Goal: Transaction & Acquisition: Purchase product/service

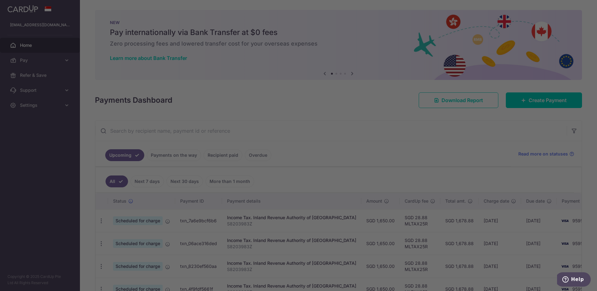
click at [442, 156] on div at bounding box center [301, 147] width 603 height 294
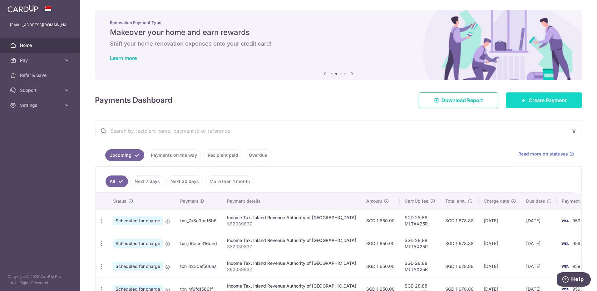
click at [529, 102] on span "Create Payment" at bounding box center [548, 100] width 38 height 7
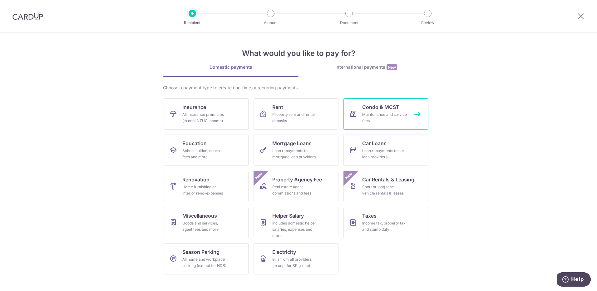
click at [398, 111] on link "Condo & MCST Maintenance and service fees" at bounding box center [386, 113] width 85 height 31
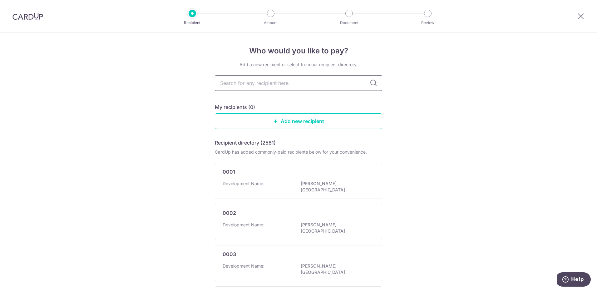
paste input "ALIKA PROPERTIES PTE. LTD. - MF"
type input "ALIKA PROPERTIES PTE. LTD. - MF"
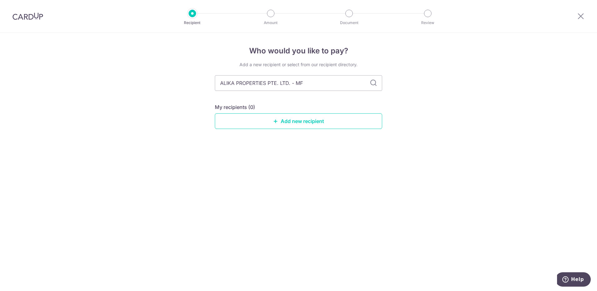
click at [375, 82] on icon at bounding box center [373, 82] width 7 height 7
click at [296, 124] on link "Add new recipient" at bounding box center [298, 121] width 167 height 16
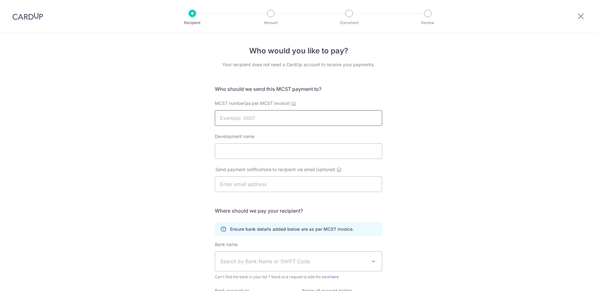
click at [279, 124] on input "MCST number(as per MCST invoice)" at bounding box center [298, 118] width 167 height 16
click at [254, 147] on input "Development name" at bounding box center [298, 151] width 167 height 16
paste input "ALIKA PROPERTIES PTE. LTD. - MF"
paste input "THE LINQ @ BEAUTY WORLD"
type input "THE LINQ @ BEAUTY WORLD"
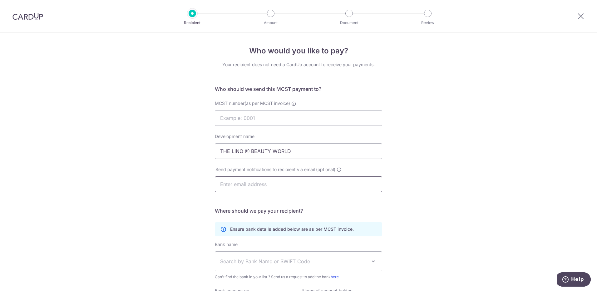
click at [249, 185] on input "text" at bounding box center [298, 185] width 167 height 16
paste input "[EMAIL_ADDRESS][DOMAIN_NAME]"
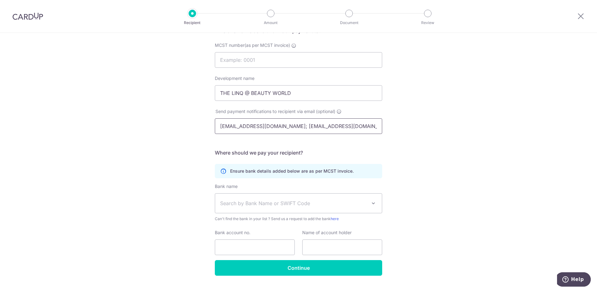
scroll to position [72, 0]
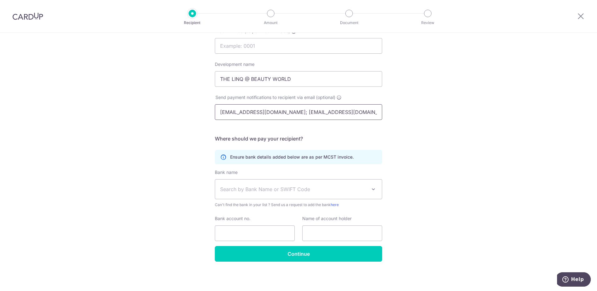
type input "ar@a4international.com; ngzhenfa@gmail.com"
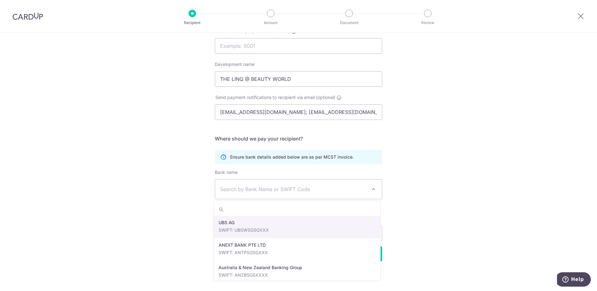
click at [281, 185] on span "Search by Bank Name or SWIFT Code" at bounding box center [298, 189] width 167 height 19
paste input "596-620-906-001"
type input "596-620-906-001"
click at [277, 188] on span "Search by Bank Name or SWIFT Code" at bounding box center [293, 189] width 147 height 7
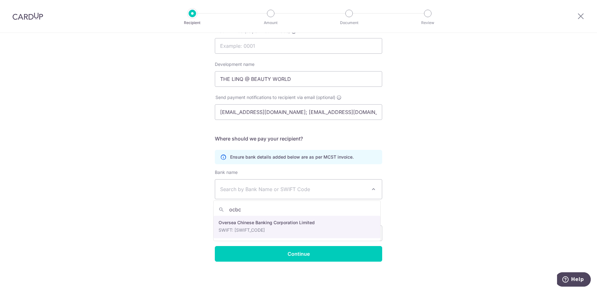
type input "ocbc"
select select "12"
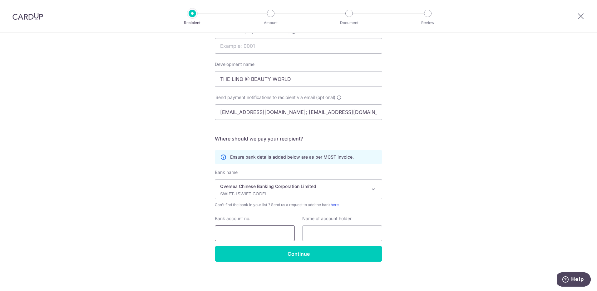
click at [246, 234] on input "Bank account no." at bounding box center [255, 234] width 80 height 16
paste input "596-620-906-001"
type input "596-620-906-001"
click at [318, 153] on div "Ensure bank details added below are as per MCST invoice." at bounding box center [298, 157] width 167 height 14
click at [250, 47] on input "MCST number(as per MCST invoice)" at bounding box center [298, 46] width 167 height 16
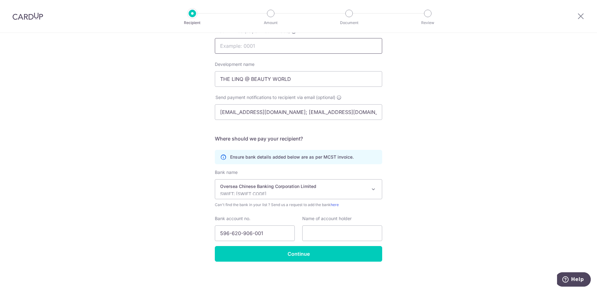
paste input "1180"
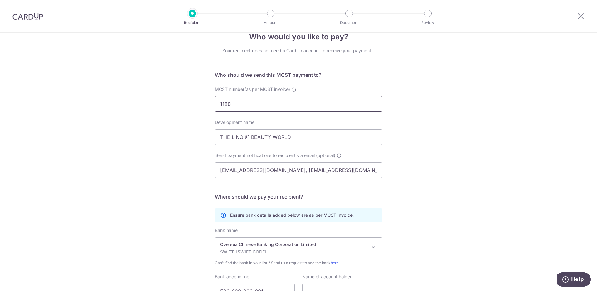
scroll to position [0, 0]
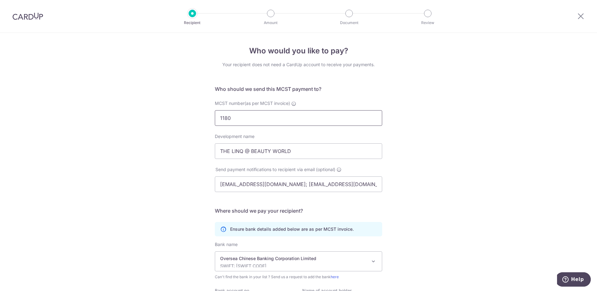
type input "1180"
click at [426, 102] on div "Who would you like to pay? Your recipient does not need a CardUp account to rec…" at bounding box center [298, 198] width 597 height 331
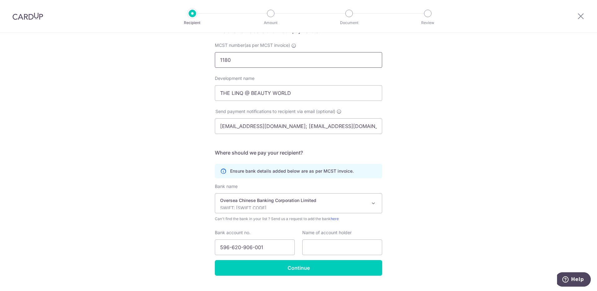
scroll to position [72, 0]
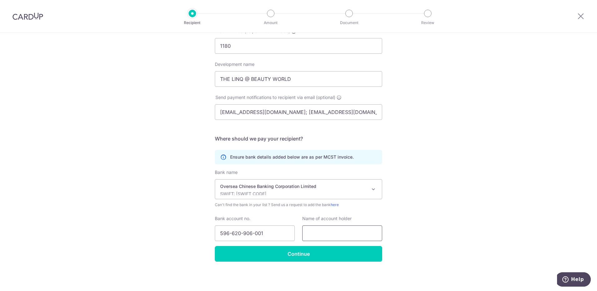
click at [341, 233] on input "text" at bounding box center [342, 234] width 80 height 16
paste input "ar@a4international.com."
type input "ar@a4international.com."
click at [349, 113] on input "ar@a4international.com; ngzhenfa@gmail.com" at bounding box center [298, 112] width 167 height 16
paste input "a4intl@singnet.com.sg"
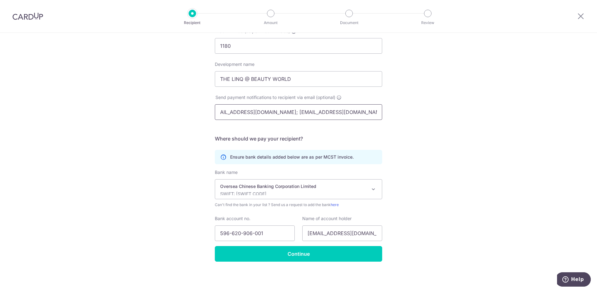
scroll to position [0, 0]
paste input "a4intl@singnet.com.sg"
type input "ar@a4international.com; ngzhenfa@gmail.com; a4intl@singnet.com.sg"
click at [461, 116] on div "Who would you like to pay? Your recipient does not need a CardUp account to rec…" at bounding box center [298, 126] width 597 height 331
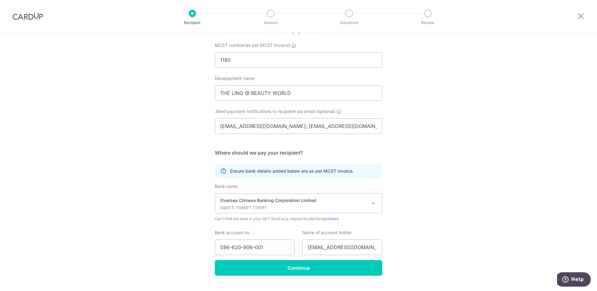
scroll to position [72, 0]
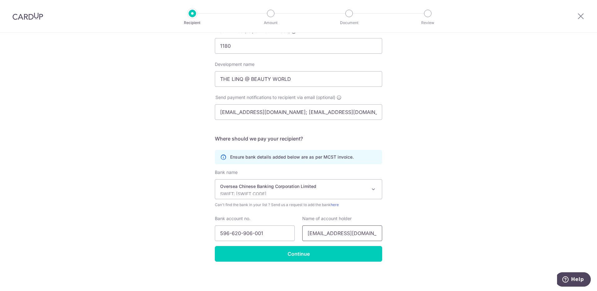
click at [337, 233] on input "ar@a4international.com." at bounding box center [342, 234] width 80 height 16
paste input "ALIKA PROPERTIES PTE. LTD. - MF"
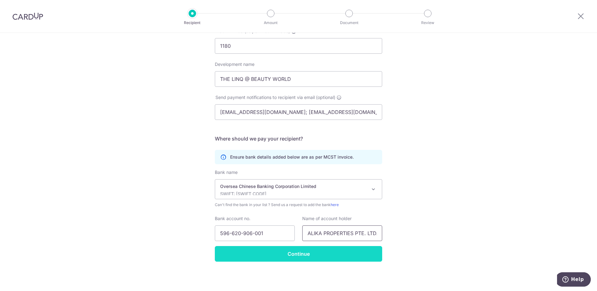
type input "ALIKA PROPERTIES PTE. LTD. - MF"
click at [308, 256] on input "Continue" at bounding box center [298, 254] width 167 height 16
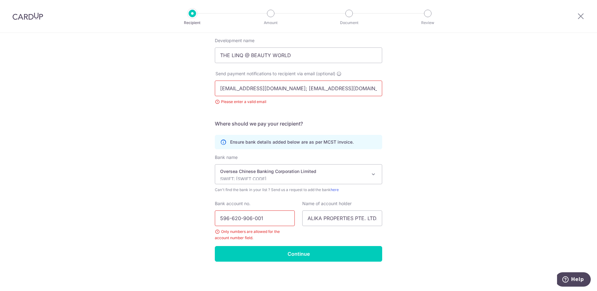
click at [273, 217] on input "596-620-906-001" at bounding box center [255, 219] width 80 height 16
type input "596620906001"
click at [296, 243] on div "Bank name UBS AG ANEXT BANK PTE LTD Australia & New Zealand Banking Group BANGK…" at bounding box center [298, 200] width 167 height 92
click at [294, 252] on input "Continue" at bounding box center [298, 254] width 167 height 16
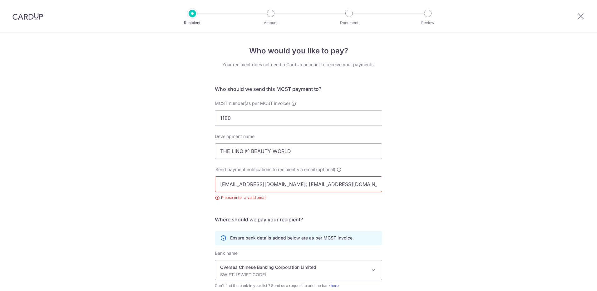
scroll to position [81, 0]
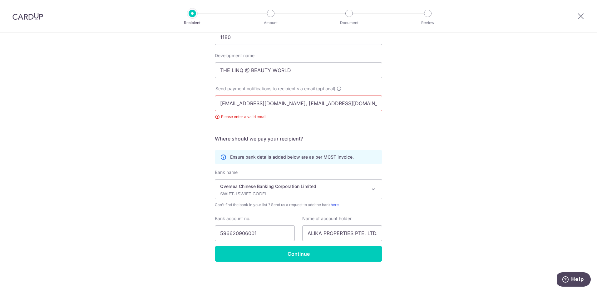
click at [295, 102] on input "ar@a4international.com; ngzhenfa@gmail.com; a4intl@singnet.com.sg" at bounding box center [298, 104] width 167 height 16
type input "[EMAIL_ADDRESS][DOMAIN_NAME]"
click at [446, 102] on div "Who would you like to pay? Your recipient does not need a CardUp account to rec…" at bounding box center [298, 121] width 597 height 339
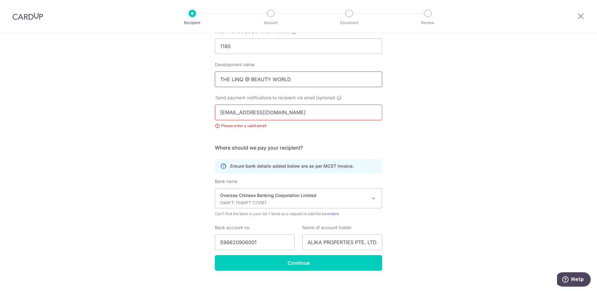
scroll to position [81, 0]
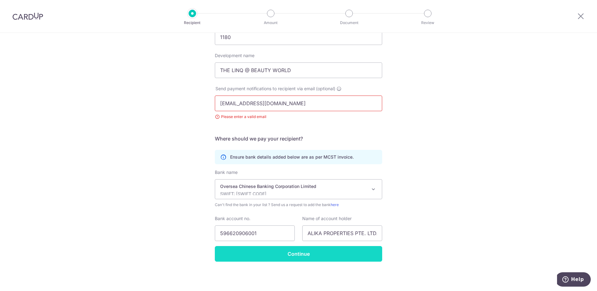
click at [305, 254] on input "Continue" at bounding box center [298, 254] width 167 height 16
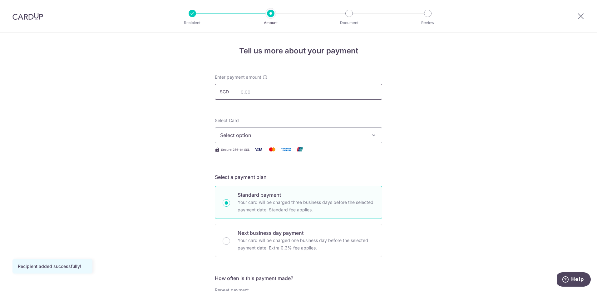
click at [252, 92] on input "text" at bounding box center [298, 92] width 167 height 16
paste input "1,733.10"
type input "1,733.10"
click at [227, 128] on button "Select option" at bounding box center [298, 135] width 167 height 16
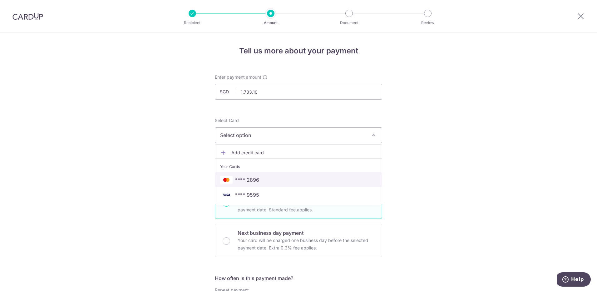
click at [257, 181] on span "**** 2896" at bounding box center [247, 179] width 24 height 7
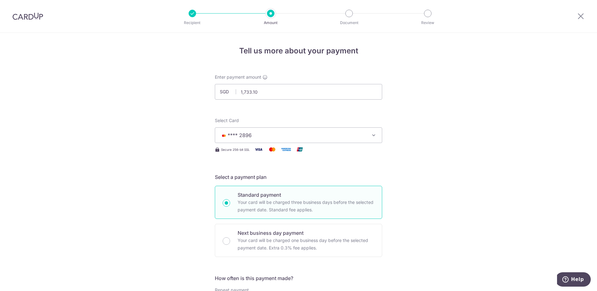
scroll to position [94, 0]
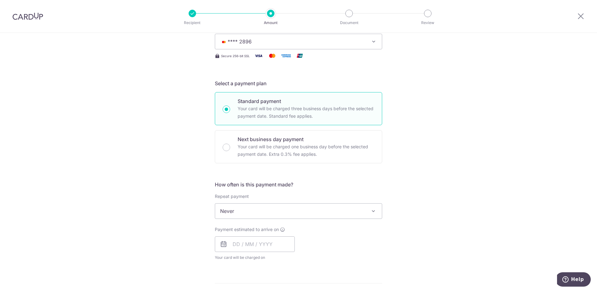
click at [259, 213] on span "Never" at bounding box center [298, 211] width 167 height 15
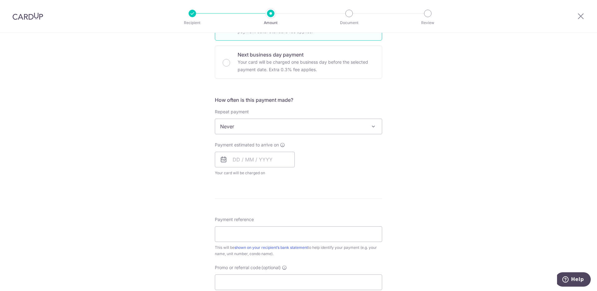
scroll to position [187, 0]
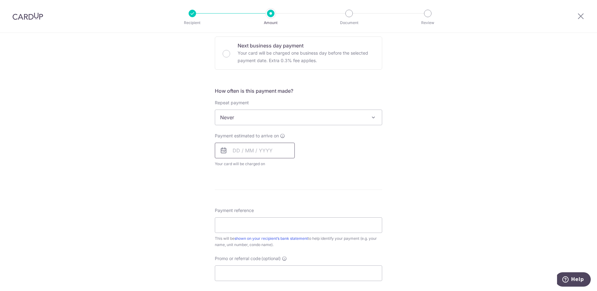
click at [258, 152] on input "text" at bounding box center [255, 151] width 80 height 16
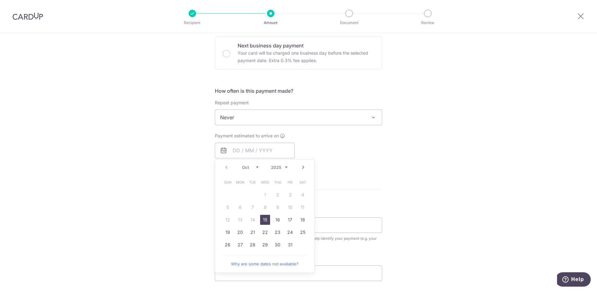
click at [264, 220] on link "15" at bounding box center [265, 220] width 10 height 10
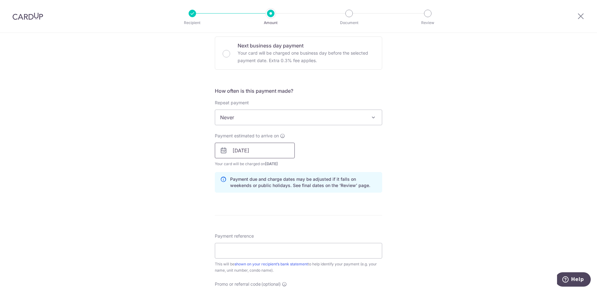
click at [268, 153] on input "15/10/2025" at bounding box center [255, 151] width 80 height 16
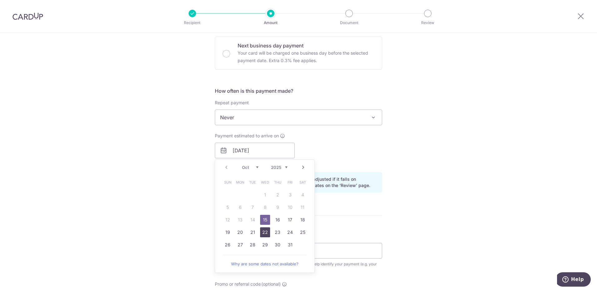
click at [264, 233] on link "22" at bounding box center [265, 232] width 10 height 10
type input "[DATE]"
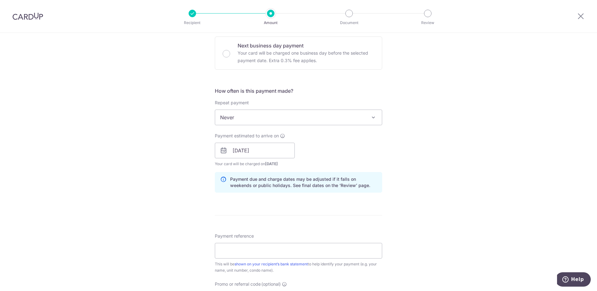
click at [334, 151] on div "Payment estimated to arrive on 22/10/2025 Prev Next Oct Nov Dec 2025 2026 2027 …" at bounding box center [298, 150] width 175 height 34
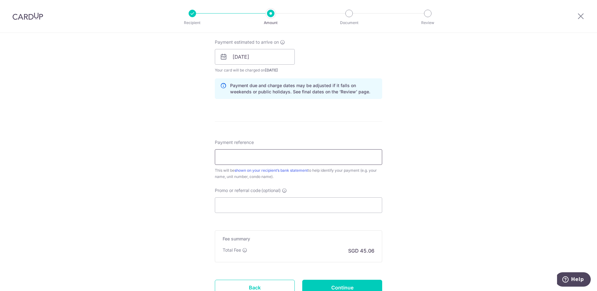
click at [273, 162] on input "Payment reference" at bounding box center [298, 157] width 167 height 16
click at [325, 122] on form "Enter payment amount SGD 1,733.10 1733.10 Recipient added successfully! Select …" at bounding box center [298, 53] width 167 height 520
click at [323, 169] on div "This will be shown on your recipient’s bank statement to help identify your pay…" at bounding box center [298, 173] width 167 height 12
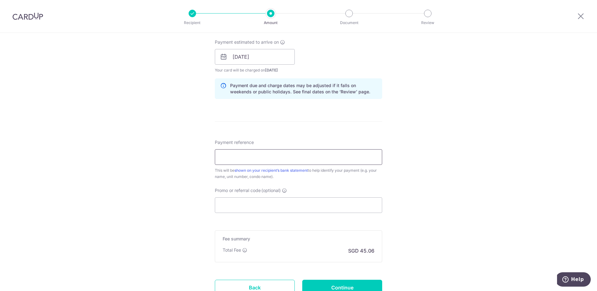
click at [266, 156] on input "Payment reference" at bounding box center [298, 157] width 167 height 16
click at [190, 166] on div "Tell us more about your payment Enter payment amount SGD 1,733.10 1733.10 Recip…" at bounding box center [298, 47] width 597 height 591
click at [227, 158] on input "Payment reference" at bounding box center [298, 157] width 167 height 16
click at [350, 132] on form "Enter payment amount SGD 1,733.10 1733.10 Recipient added successfully! Select …" at bounding box center [298, 53] width 167 height 520
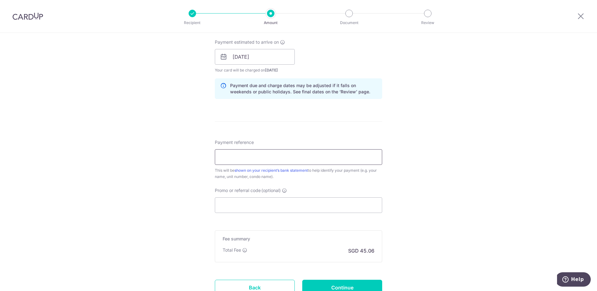
click at [286, 158] on input "Payment reference" at bounding box center [298, 157] width 167 height 16
click at [256, 160] on input "Ng Zen" at bounding box center [298, 157] width 167 height 16
paste input "#20-07"
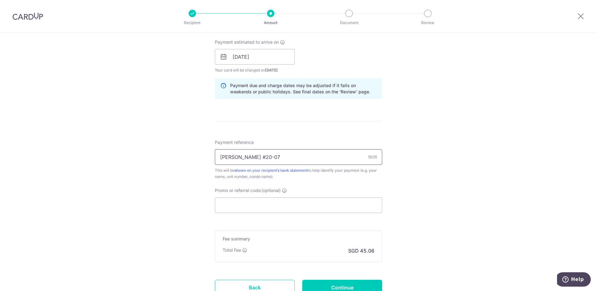
type input "Ng Zhenfa #20-07"
click at [254, 212] on input "Promo or referral code (optional)" at bounding box center [298, 205] width 167 height 16
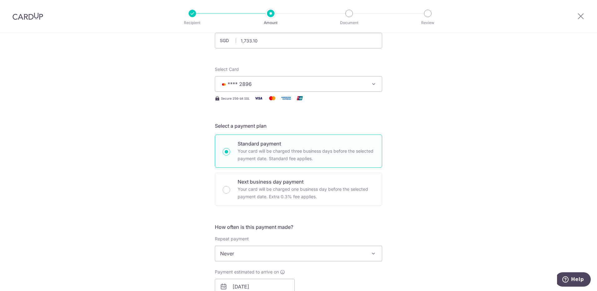
scroll to position [332, 0]
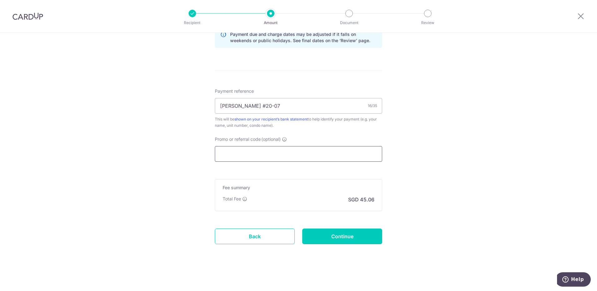
paste input "SAVERENT179"
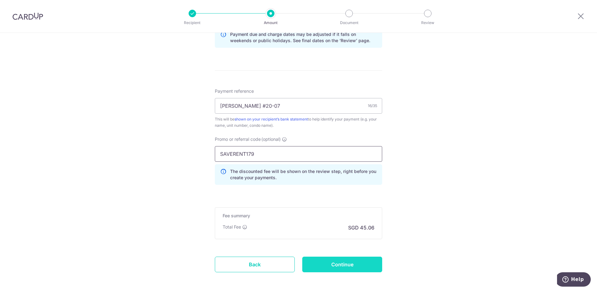
type input "SAVERENT179"
click at [322, 265] on input "Continue" at bounding box center [342, 265] width 80 height 16
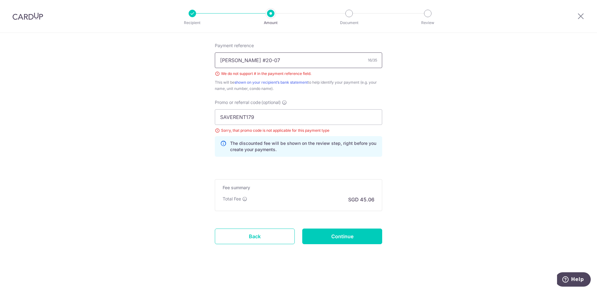
click at [265, 59] on input "[PERSON_NAME] #20-07" at bounding box center [298, 60] width 167 height 16
type input "Ng Zhenfa Unit 20-07"
click at [243, 114] on input "SAVERENT179" at bounding box center [298, 117] width 167 height 16
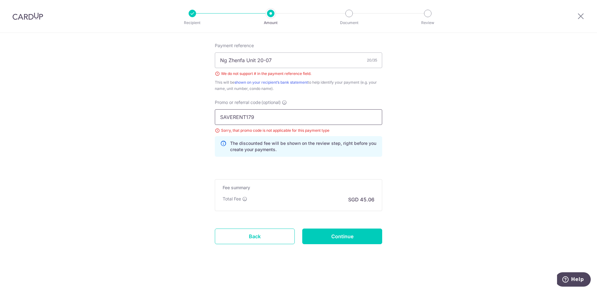
paste input "3HOME25R"
type input "3HOME25R"
click at [338, 239] on input "Continue" at bounding box center [342, 237] width 80 height 16
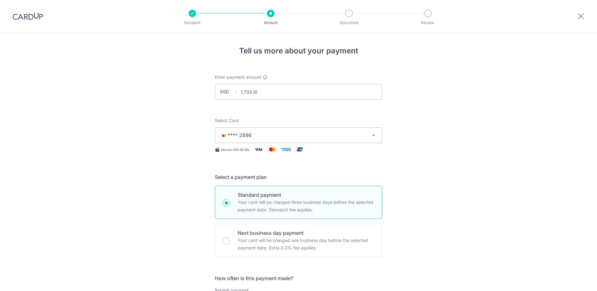
scroll to position [369, 0]
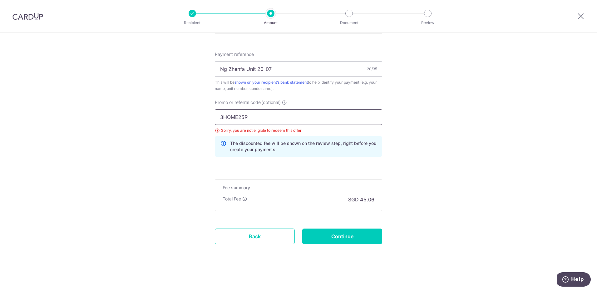
click at [231, 115] on input "3HOME25R" at bounding box center [298, 117] width 167 height 16
paste input "RENO25ONE"
type input "RENO25ONE"
click at [336, 242] on input "Continue" at bounding box center [342, 237] width 80 height 16
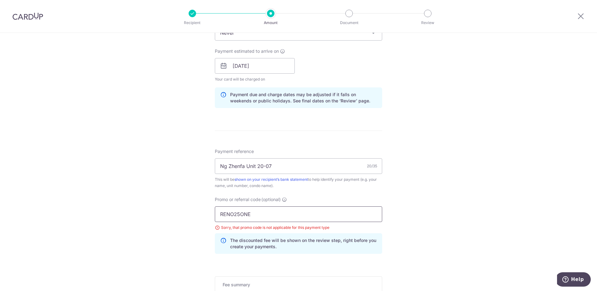
scroll to position [281, 0]
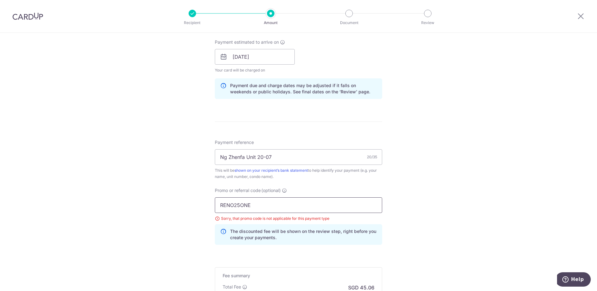
click at [236, 205] on input "RENO25ONE" at bounding box center [298, 205] width 167 height 16
paste input "3HOME25R"
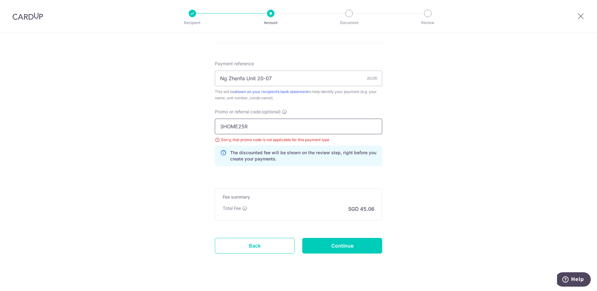
scroll to position [369, 0]
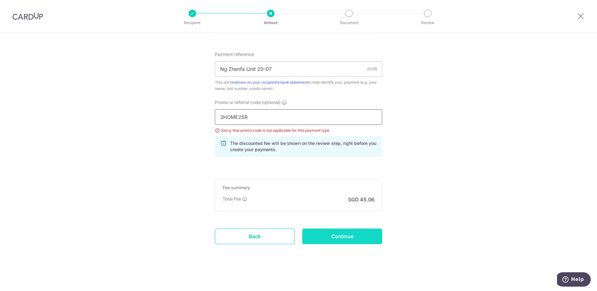
type input "3HOME25R"
click at [325, 238] on input "Continue" at bounding box center [342, 237] width 80 height 16
